Goal: Task Accomplishment & Management: Manage account settings

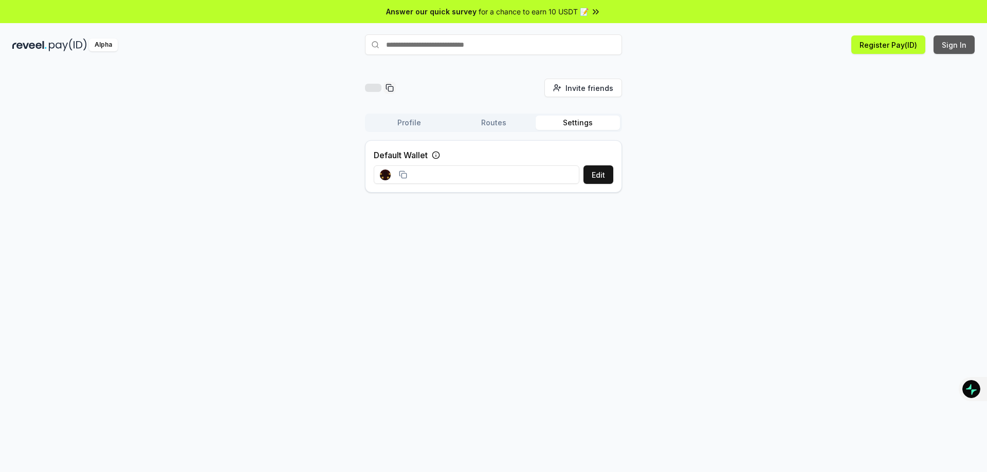
click at [958, 53] on button "Sign In" at bounding box center [953, 44] width 41 height 18
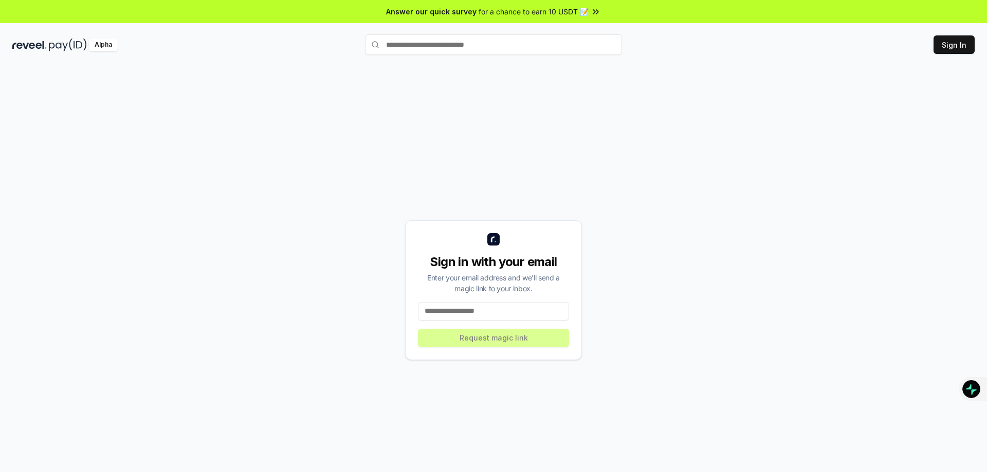
click at [531, 317] on input at bounding box center [493, 311] width 151 height 18
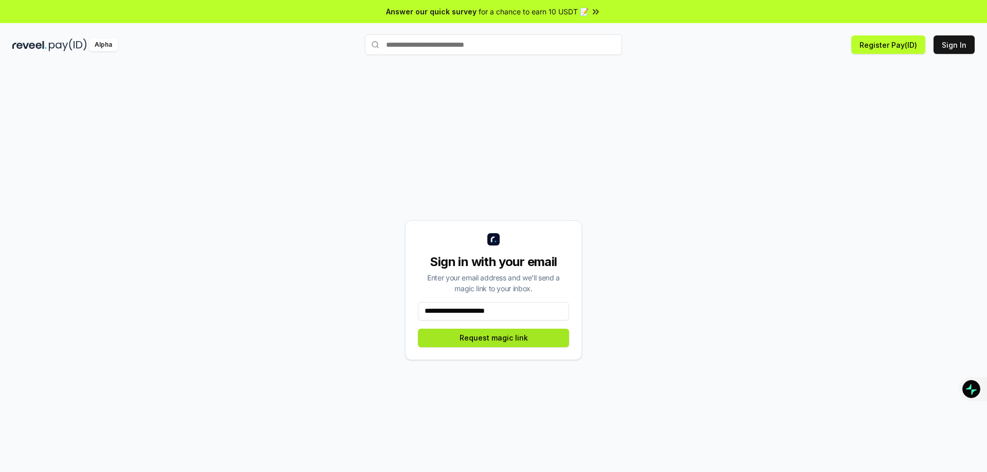
type input "**********"
click at [527, 341] on button "Request magic link" at bounding box center [493, 338] width 151 height 18
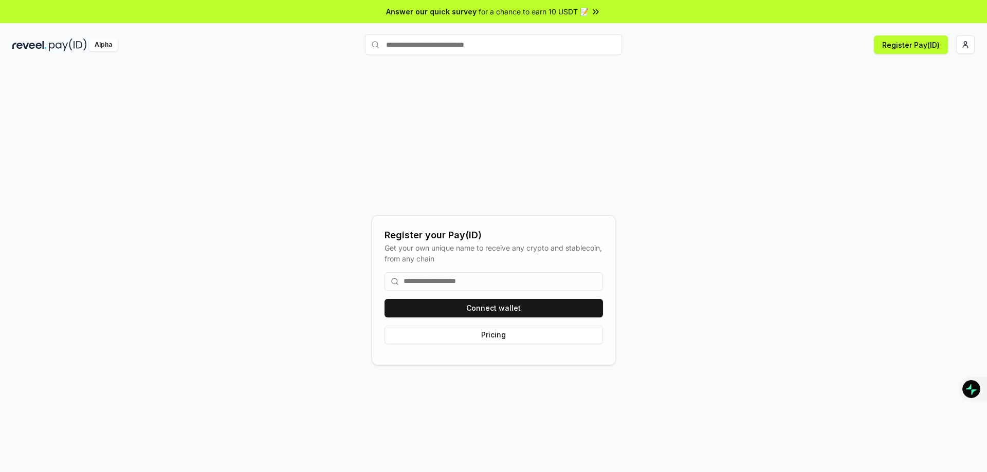
click at [516, 283] on input at bounding box center [493, 281] width 218 height 18
click at [511, 308] on button "Connect wallet" at bounding box center [493, 308] width 218 height 18
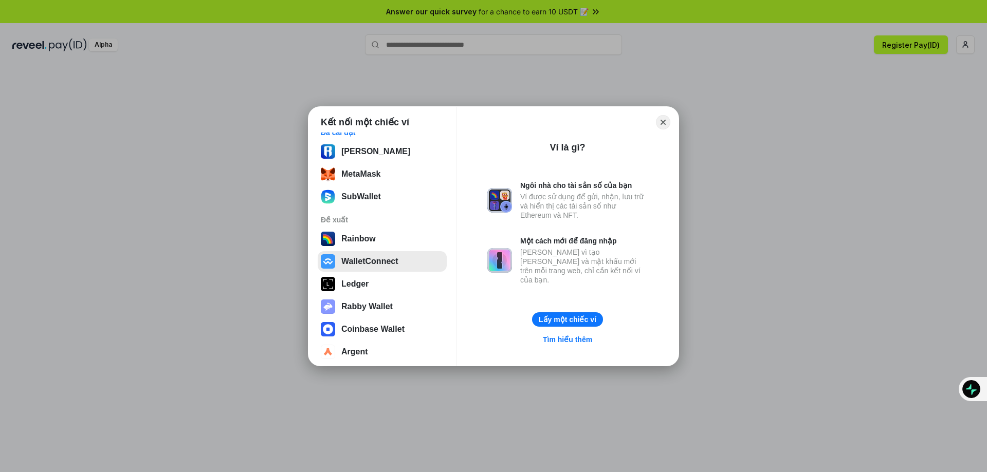
scroll to position [18, 0]
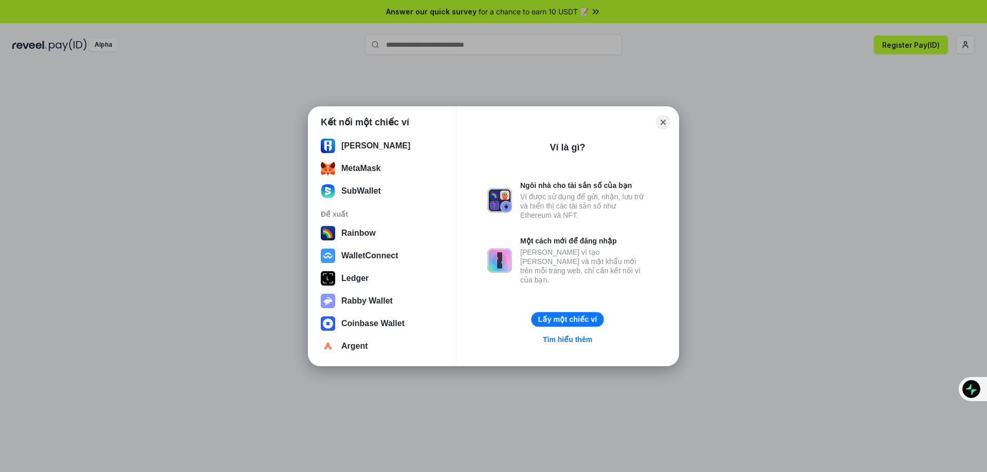
click at [577, 319] on button "Lấy một chiếc ví" at bounding box center [567, 319] width 72 height 15
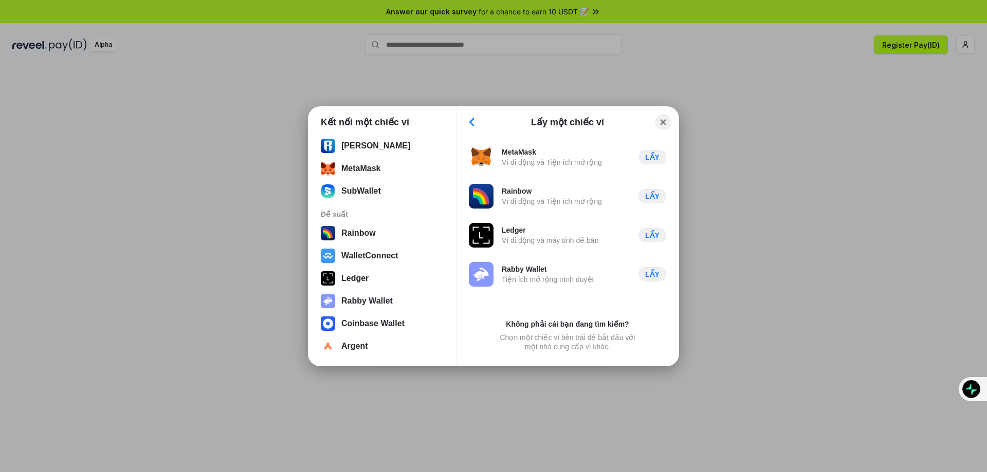
click at [662, 121] on button "Close" at bounding box center [663, 122] width 16 height 16
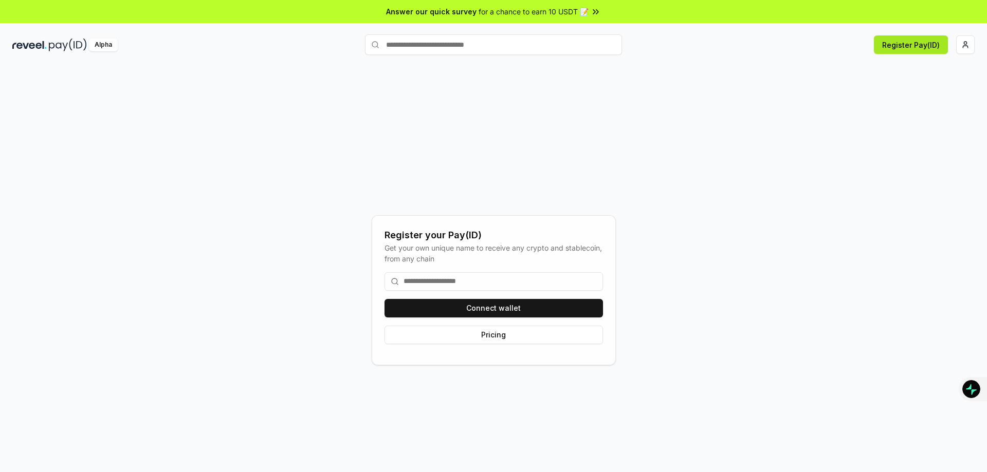
click at [910, 43] on button "Register Pay(ID)" at bounding box center [911, 44] width 74 height 18
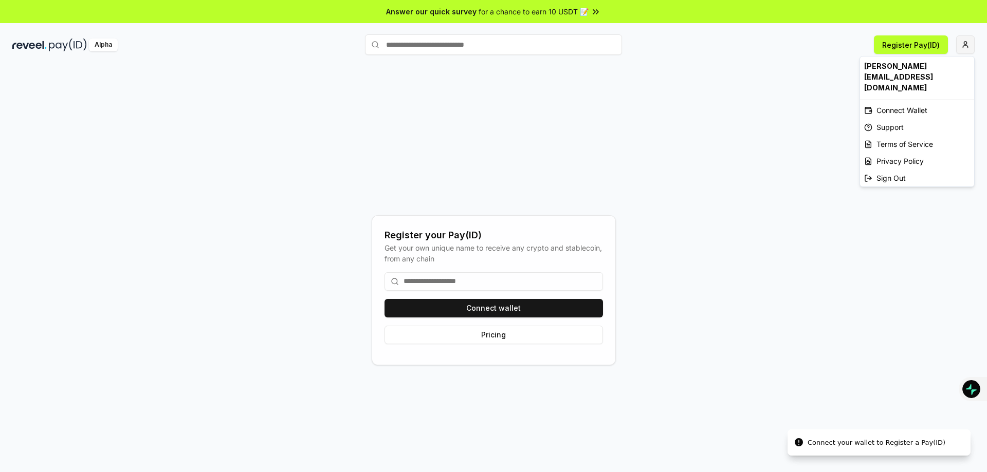
click at [965, 46] on html "Answer our quick survey for a chance to earn 10 USDT 📝 Alpha Register Pay(ID) C…" at bounding box center [493, 236] width 987 height 472
click at [907, 102] on div "Connect Wallet" at bounding box center [917, 110] width 114 height 17
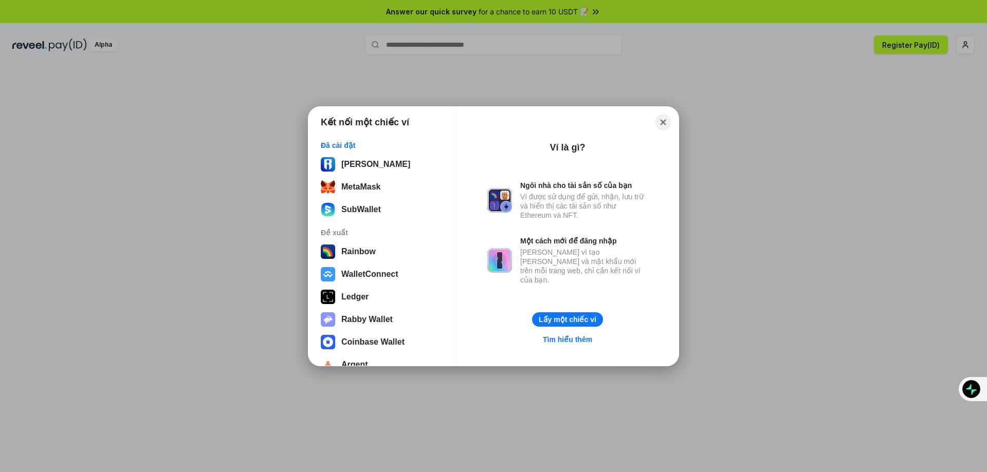
click at [662, 120] on button "Close" at bounding box center [663, 122] width 16 height 16
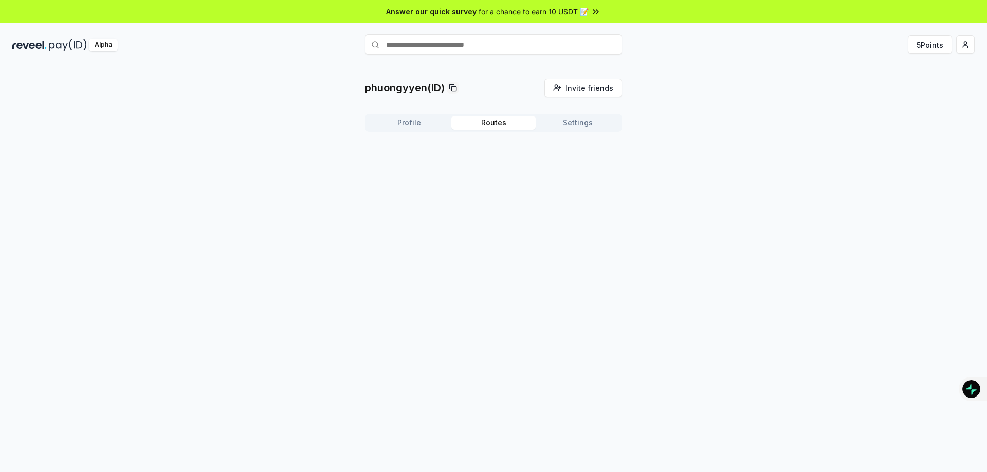
click at [491, 118] on button "Routes" at bounding box center [493, 123] width 84 height 14
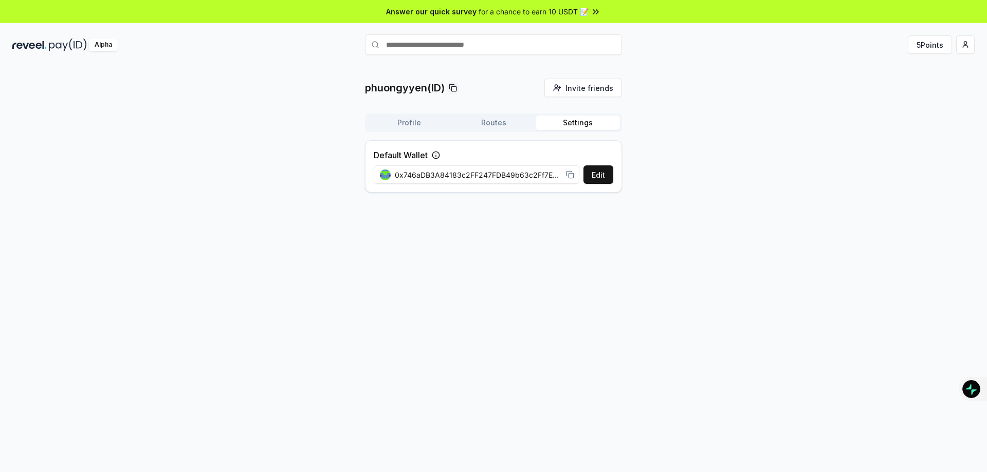
click at [582, 122] on button "Settings" at bounding box center [577, 123] width 84 height 14
click at [960, 43] on html "Answer our quick survey for a chance to earn 10 USDT 📝 Alpha 5 Points phuongyye…" at bounding box center [493, 236] width 987 height 472
click at [909, 85] on div "View Profile" at bounding box center [917, 88] width 114 height 17
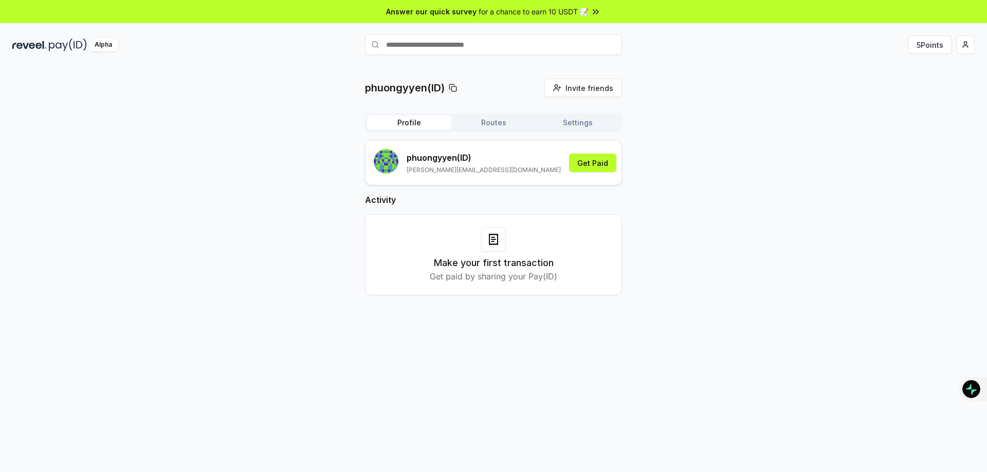
click at [454, 158] on p "phuongyyen (ID)" at bounding box center [483, 158] width 154 height 12
click at [457, 171] on p "[PERSON_NAME][EMAIL_ADDRESS][DOMAIN_NAME]" at bounding box center [483, 170] width 154 height 8
click at [457, 171] on p "phuong.cochon@gmail.com" at bounding box center [483, 170] width 154 height 8
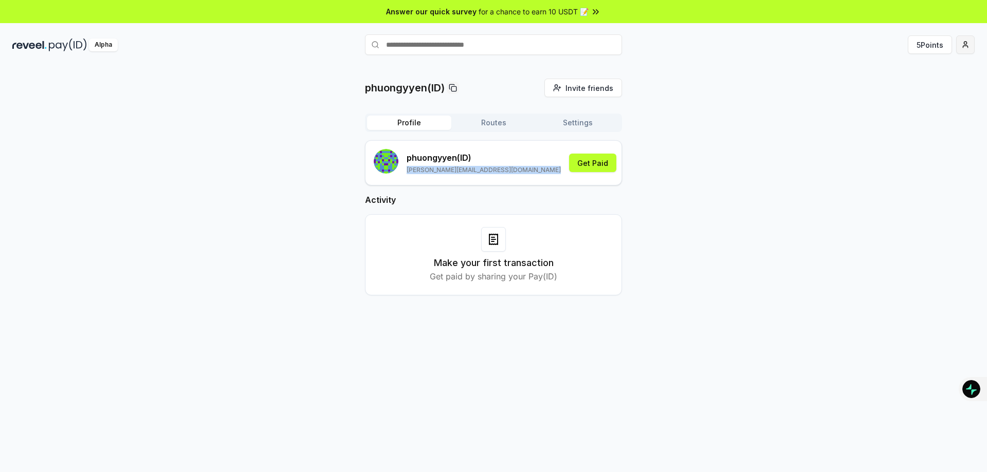
click at [965, 45] on html "Answer our quick survey for a chance to earn 10 USDT 📝 Alpha 5 Points phuongyye…" at bounding box center [493, 236] width 987 height 472
click at [886, 176] on div "Sign Out" at bounding box center [917, 173] width 114 height 17
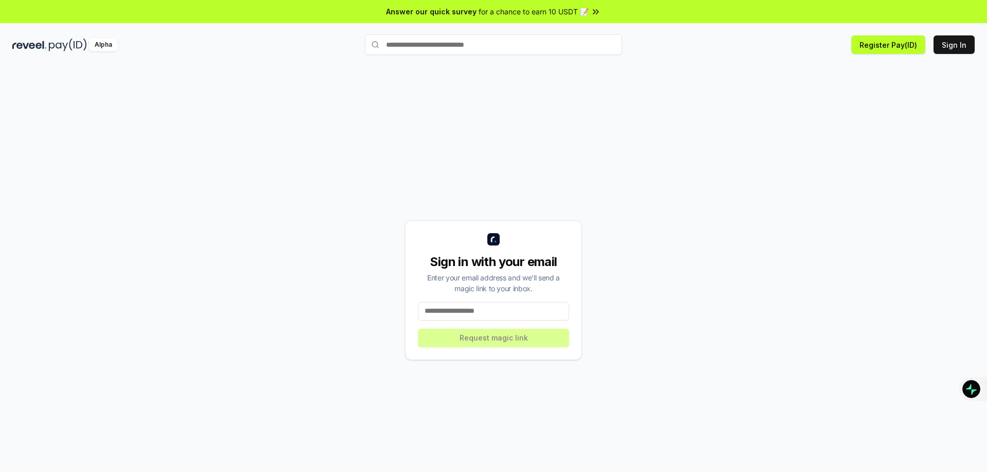
click at [534, 302] on input at bounding box center [493, 311] width 151 height 18
click at [454, 46] on input "text" at bounding box center [493, 44] width 257 height 21
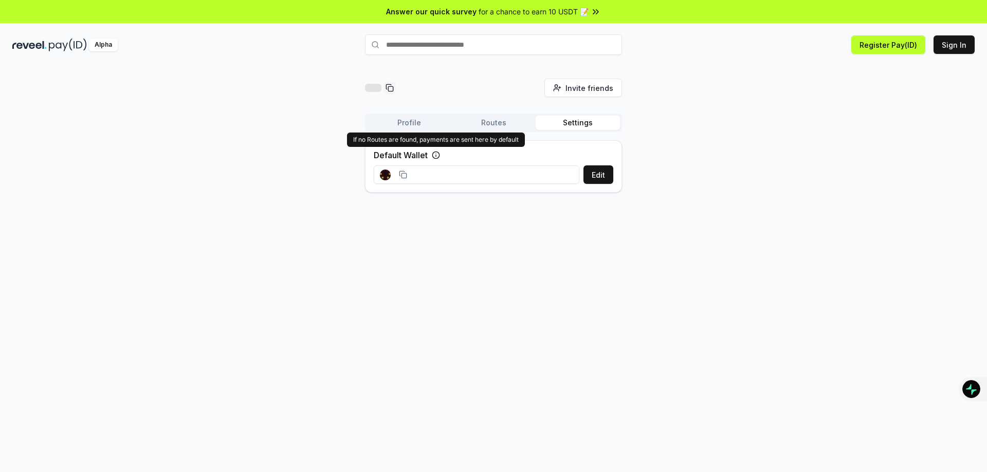
click at [438, 154] on icon at bounding box center [436, 155] width 8 height 8
click at [438, 153] on icon at bounding box center [436, 155] width 8 height 8
click at [701, 152] on div "Invite friends Invite Profile Routes Settings Default Wallet Edit" at bounding box center [493, 140] width 962 height 122
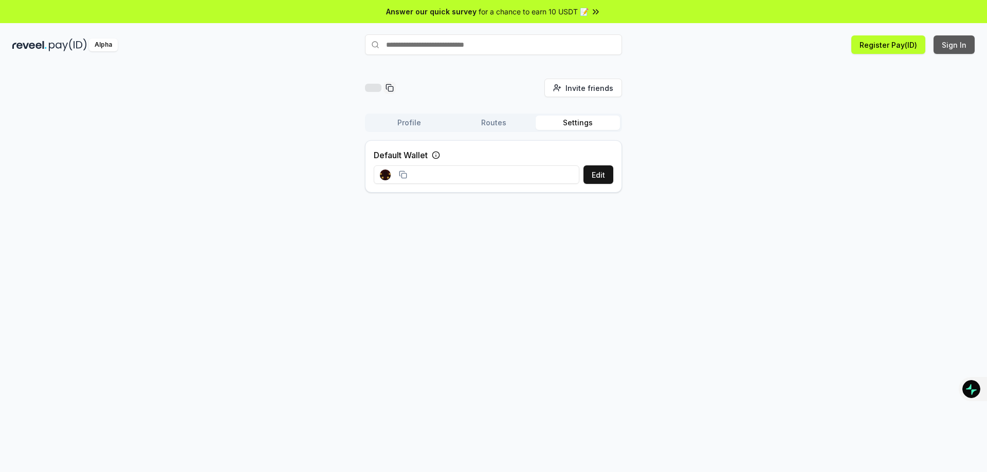
click at [951, 43] on button "Sign In" at bounding box center [953, 44] width 41 height 18
